Goal: Transaction & Acquisition: Book appointment/travel/reservation

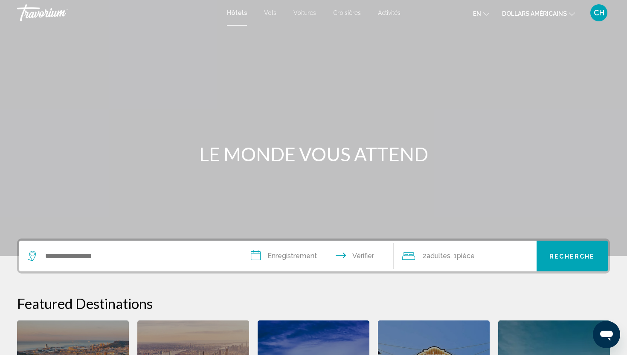
click at [474, 9] on button "en Anglais Espagnol Français italien Portugais russe" at bounding box center [481, 13] width 16 height 12
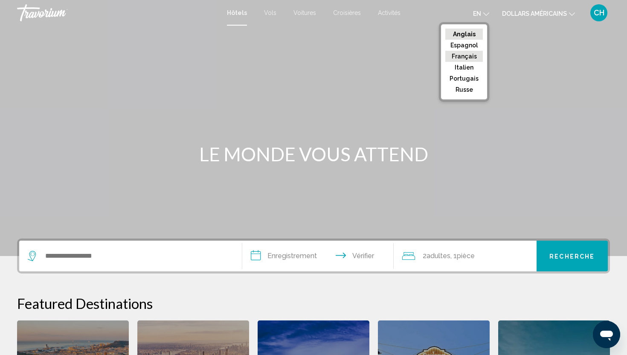
click at [467, 53] on font "Français" at bounding box center [464, 56] width 25 height 7
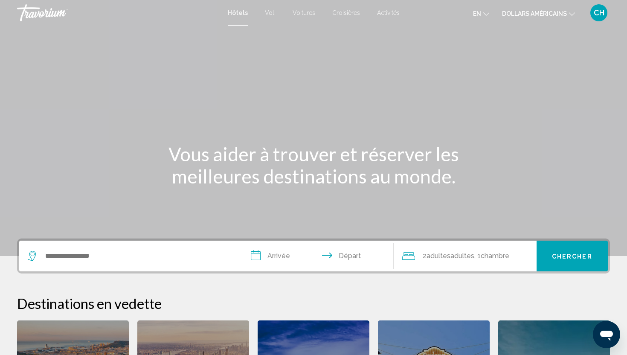
click at [483, 12] on icon "Changer de langue" at bounding box center [486, 14] width 6 height 6
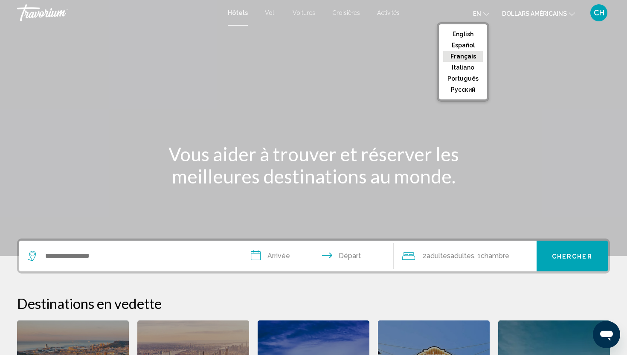
click at [360, 135] on div "Contenu principal" at bounding box center [313, 128] width 627 height 256
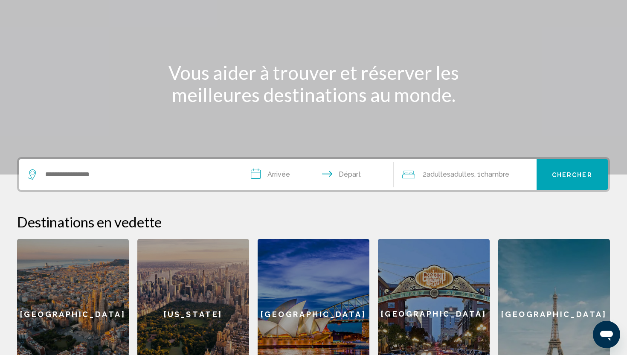
scroll to position [241, 0]
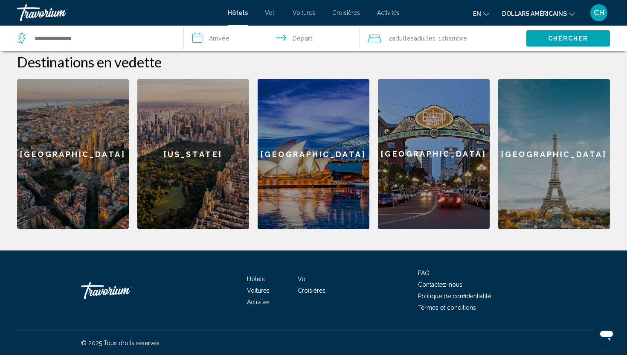
click at [219, 186] on div "[US_STATE]" at bounding box center [193, 154] width 112 height 150
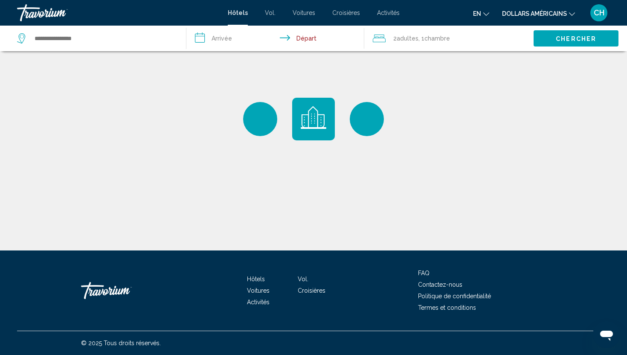
click at [571, 12] on icon "Changer de devise" at bounding box center [572, 14] width 6 height 6
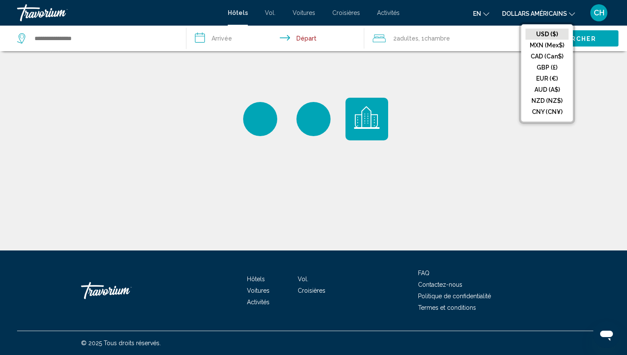
type input "**********"
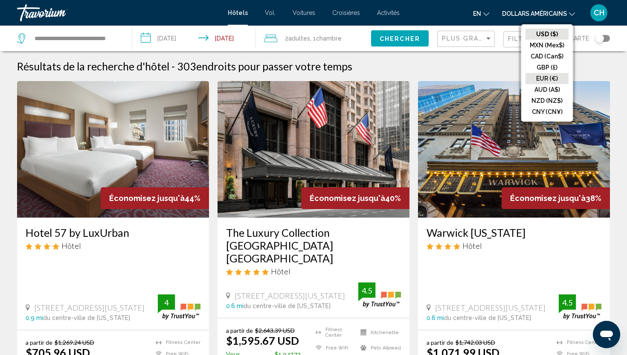
click at [546, 78] on button "EUR (€)" at bounding box center [546, 78] width 43 height 11
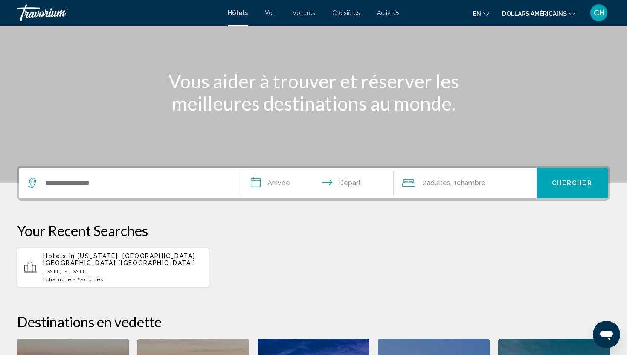
scroll to position [54, 0]
